Goal: Information Seeking & Learning: Stay updated

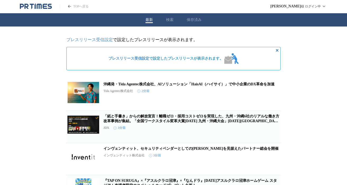
click at [169, 21] on button "検索" at bounding box center [169, 19] width 7 height 5
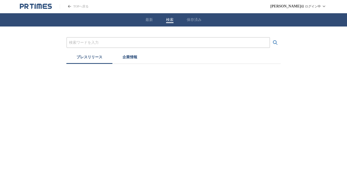
click at [82, 42] on input "プレスリリースおよび企業を検索する" at bounding box center [168, 43] width 198 height 6
type input "k"
type input "神奈川"
click at [270, 37] on button "検索する" at bounding box center [275, 42] width 11 height 11
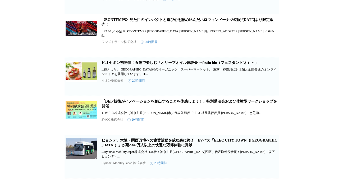
scroll to position [1507, 0]
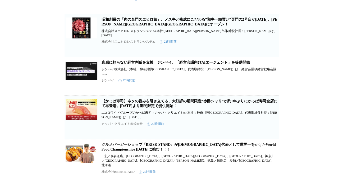
scroll to position [2283, 0]
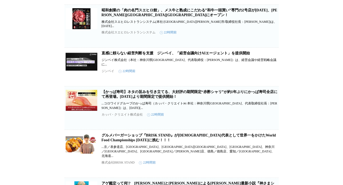
click at [149, 17] on link "昭和創業の「肉の名門スエヒロ館」、メス牛と熟成にこだわる”和牛一頭買い”専門の2号店が[DATE]、[PERSON_NAME][GEOGRAPHIC_DATA…" at bounding box center [190, 12] width 176 height 9
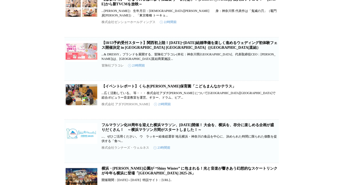
scroll to position [2681, 0]
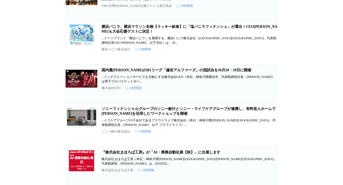
scroll to position [2820, 0]
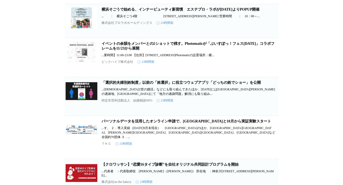
scroll to position [3369, 0]
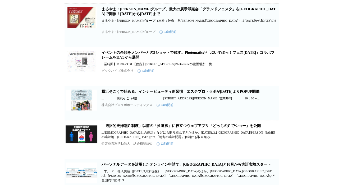
scroll to position [3422, 0]
